Goal: Share content: Share content

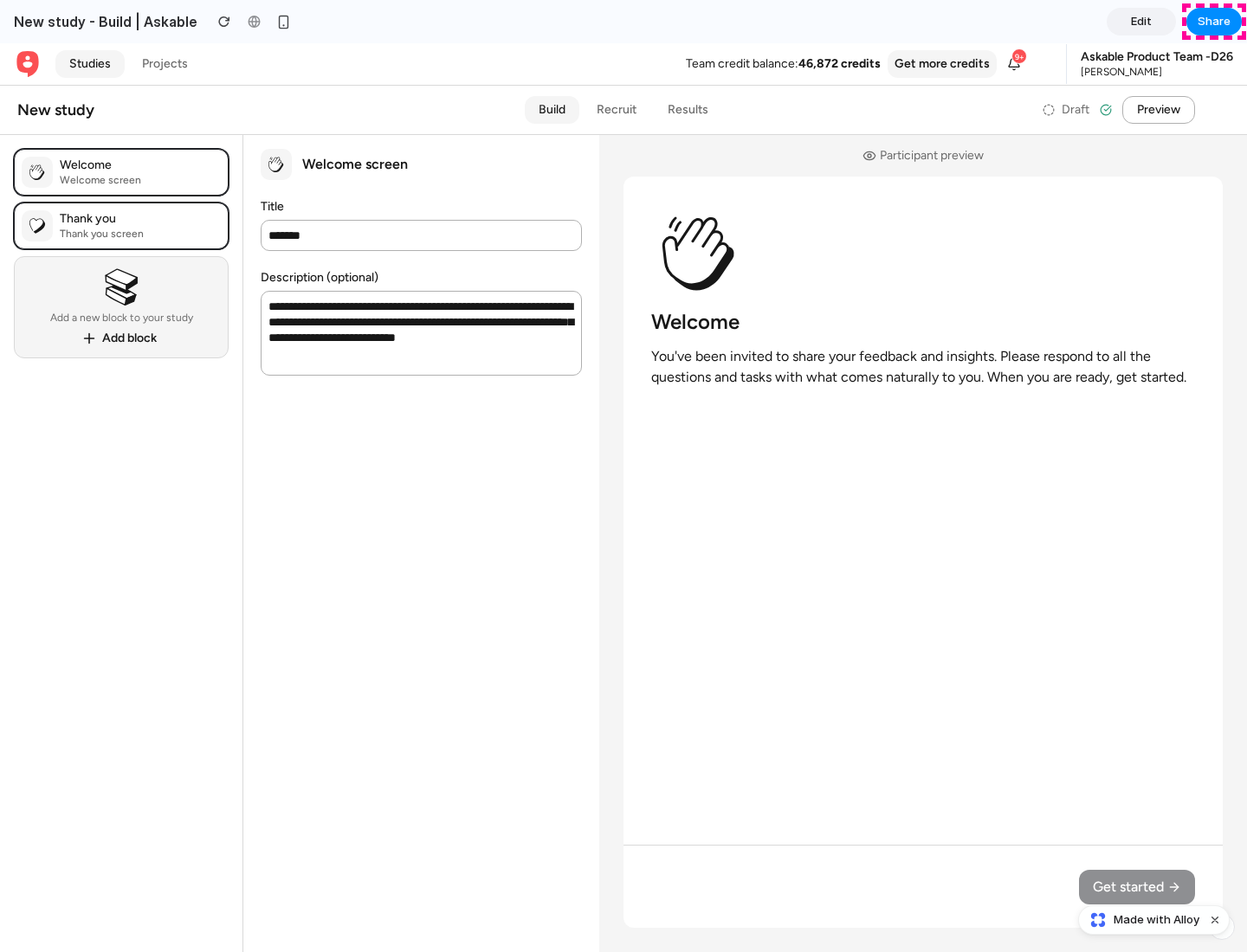
click at [1214, 22] on span "Share" at bounding box center [1213, 22] width 33 height 17
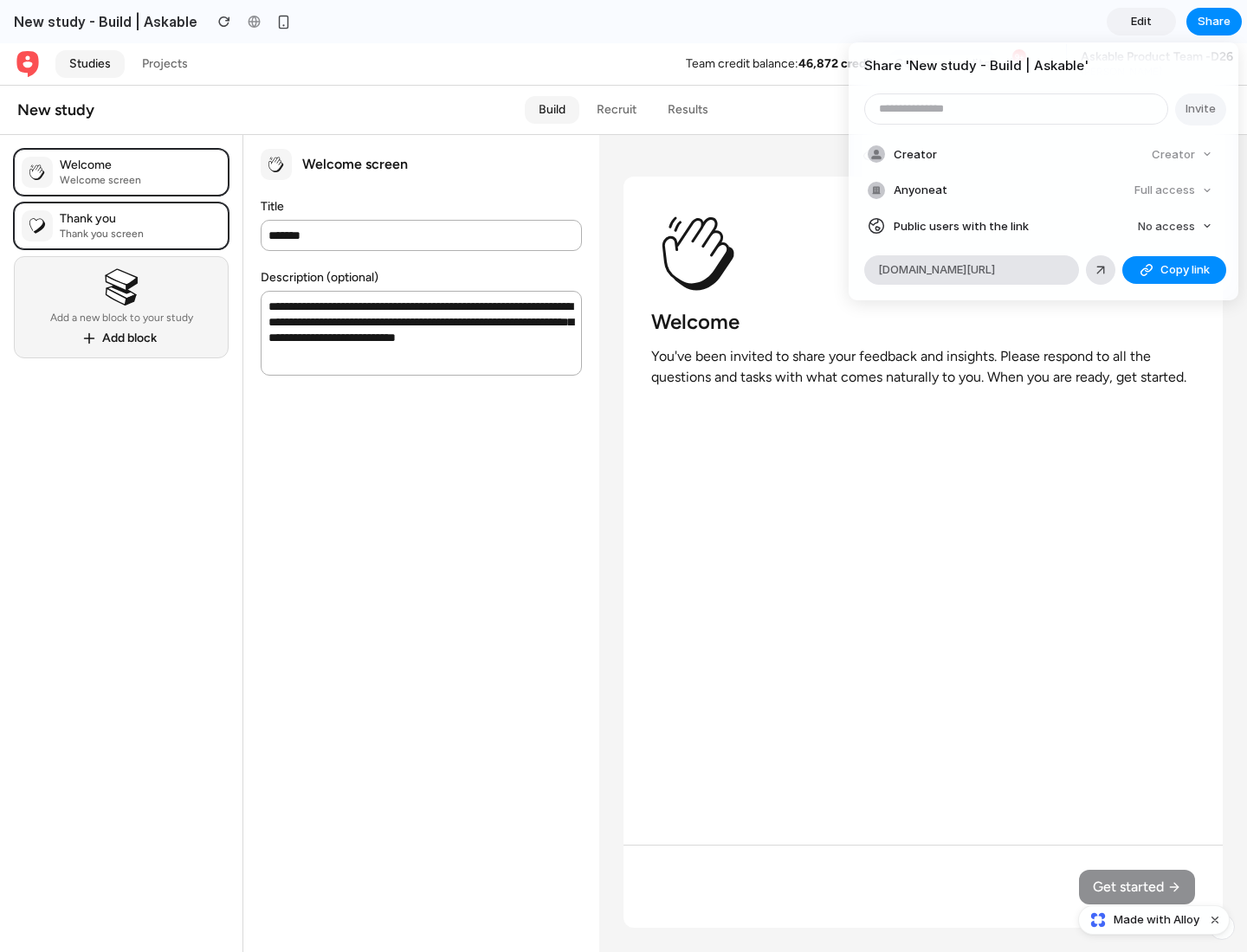
click at [1174, 270] on span "Copy link" at bounding box center [1185, 270] width 50 height 17
click at [1156, 920] on div "Share ' New study - Build | Askable ' Invite Creator Creator Anyone at Full acc…" at bounding box center [623, 476] width 1247 height 952
